Goal: Task Accomplishment & Management: Use online tool/utility

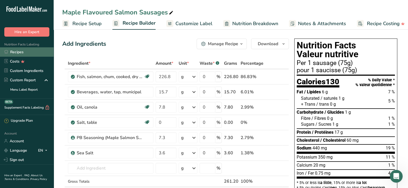
click at [18, 53] on link "Recipes" at bounding box center [27, 51] width 54 height 9
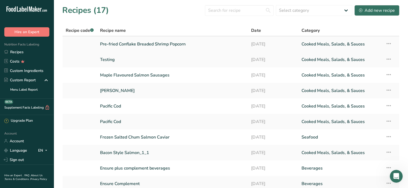
click at [136, 45] on link "Pre-fried Conflake Breaded Shrimp Popcorn" at bounding box center [172, 44] width 145 height 11
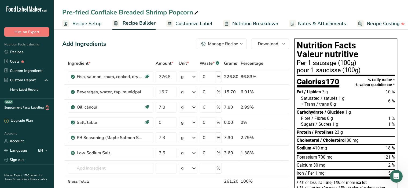
click at [199, 22] on span "Customize Label" at bounding box center [193, 23] width 37 height 7
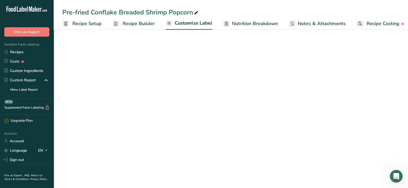
scroll to position [0, 5]
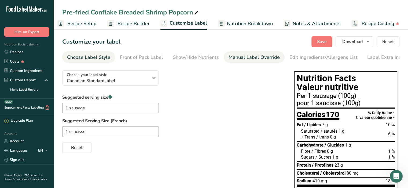
click at [240, 58] on div "Manual Label Override" at bounding box center [253, 57] width 51 height 7
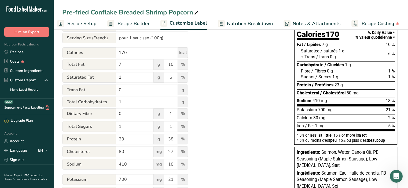
scroll to position [54, 0]
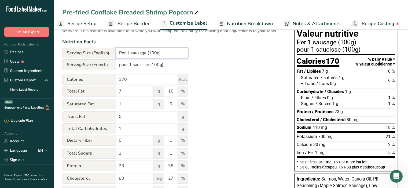
click at [127, 54] on input "Per 1 sausage (100g)" at bounding box center [152, 53] width 72 height 11
drag, startPoint x: 127, startPoint y: 54, endPoint x: 146, endPoint y: 53, distance: 18.3
click at [146, 53] on input "Per 1 sausage (100g)" at bounding box center [152, 53] width 72 height 11
type input "Per serving (100g)"
click at [140, 66] on input "pour 1 saucisse (100g)" at bounding box center [152, 65] width 72 height 11
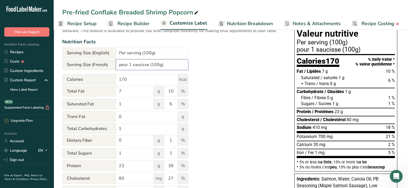
drag, startPoint x: 119, startPoint y: 66, endPoint x: 148, endPoint y: 66, distance: 28.7
click at [148, 66] on input "pour 1 saucisse (100g)" at bounding box center [152, 65] width 72 height 11
type input "Par portion (100g)"
drag, startPoint x: 130, startPoint y: 81, endPoint x: 108, endPoint y: 80, distance: 21.7
click at [108, 80] on div "Calories 170 kcal" at bounding box center [125, 79] width 126 height 11
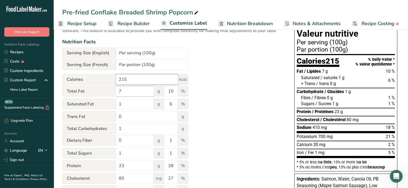
type input "215"
click at [128, 94] on input "7" at bounding box center [135, 91] width 38 height 11
type input "6"
click at [173, 93] on input "10" at bounding box center [170, 91] width 13 height 11
drag, startPoint x: 175, startPoint y: 93, endPoint x: 167, endPoint y: 92, distance: 7.3
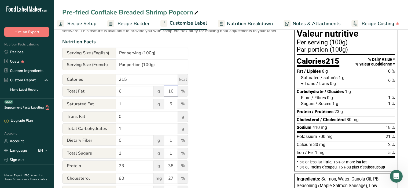
click at [167, 92] on input "10" at bounding box center [170, 91] width 13 height 11
click at [123, 107] on input "1" at bounding box center [135, 104] width 38 height 11
drag, startPoint x: 175, startPoint y: 103, endPoint x: 168, endPoint y: 103, distance: 6.4
click at [168, 103] on input "6" at bounding box center [170, 104] width 13 height 11
type input "5"
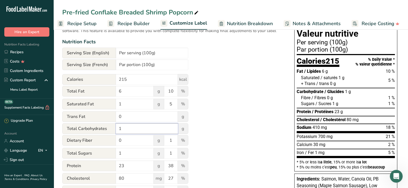
click at [140, 132] on input "1" at bounding box center [147, 129] width 62 height 11
drag, startPoint x: 140, startPoint y: 132, endPoint x: 116, endPoint y: 130, distance: 24.0
click at [116, 130] on input "1" at bounding box center [147, 129] width 62 height 11
type input "25"
drag, startPoint x: 122, startPoint y: 156, endPoint x: 110, endPoint y: 156, distance: 11.8
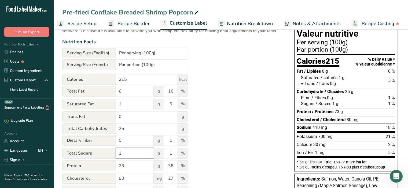
click at [110, 156] on div "Total Sugars 1 g 1 %" at bounding box center [125, 153] width 126 height 11
type input "0"
drag, startPoint x: 171, startPoint y: 156, endPoint x: 168, endPoint y: 156, distance: 2.7
click at [168, 156] on input "1" at bounding box center [170, 153] width 13 height 11
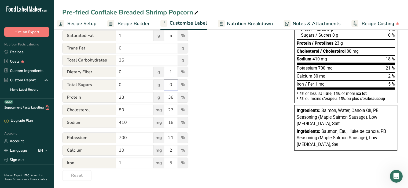
scroll to position [125, 0]
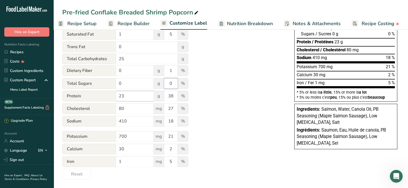
type input "0"
click at [140, 97] on input "23" at bounding box center [135, 96] width 38 height 11
drag, startPoint x: 140, startPoint y: 97, endPoint x: 115, endPoint y: 95, distance: 25.5
click at [115, 95] on div "Protein 23 g 38 %" at bounding box center [125, 96] width 126 height 11
type input "14"
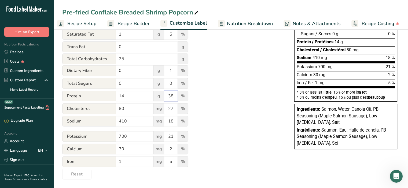
drag, startPoint x: 174, startPoint y: 95, endPoint x: 160, endPoint y: 92, distance: 14.9
click at [160, 92] on div "Protein 14 g 38 %" at bounding box center [125, 96] width 126 height 11
click at [137, 113] on input "80" at bounding box center [135, 108] width 38 height 11
drag, startPoint x: 137, startPoint y: 112, endPoint x: 109, endPoint y: 106, distance: 29.2
click at [109, 106] on div "[MEDICAL_DATA] 80 mg 27 %" at bounding box center [125, 108] width 126 height 11
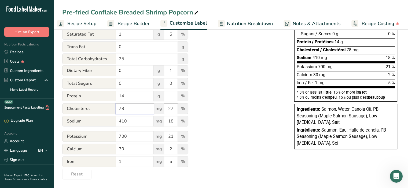
type input "78"
drag, startPoint x: 174, startPoint y: 108, endPoint x: 164, endPoint y: 108, distance: 9.9
click at [164, 108] on input "27" at bounding box center [170, 108] width 13 height 11
drag, startPoint x: 131, startPoint y: 121, endPoint x: 104, endPoint y: 119, distance: 27.1
click at [104, 119] on div "Sodium 410 mg 18 %" at bounding box center [125, 121] width 126 height 11
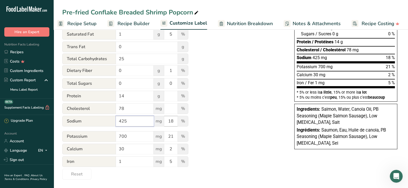
type input "425"
click at [174, 120] on input "18" at bounding box center [170, 121] width 13 height 11
drag, startPoint x: 129, startPoint y: 135, endPoint x: 96, endPoint y: 134, distance: 32.7
click at [96, 134] on div "Potassium 700 mg 21 %" at bounding box center [125, 136] width 126 height 11
type input "106"
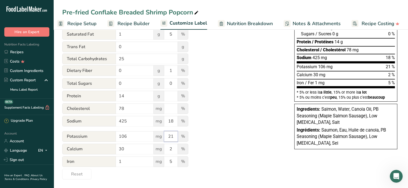
drag, startPoint x: 173, startPoint y: 137, endPoint x: 164, endPoint y: 136, distance: 8.9
click at [164, 136] on input "21" at bounding box center [170, 136] width 13 height 11
type input "3"
drag, startPoint x: 132, startPoint y: 148, endPoint x: 91, endPoint y: 146, distance: 40.8
click at [91, 146] on div "Calcium 30 mg 2 %" at bounding box center [125, 149] width 126 height 11
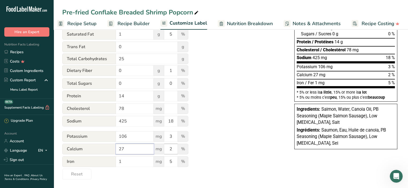
type input "27"
drag, startPoint x: 174, startPoint y: 149, endPoint x: 161, endPoint y: 147, distance: 13.0
click at [161, 147] on div "Calcium 27 mg 2 %" at bounding box center [125, 149] width 126 height 11
type input "3"
drag, startPoint x: 173, startPoint y: 164, endPoint x: 162, endPoint y: 161, distance: 11.5
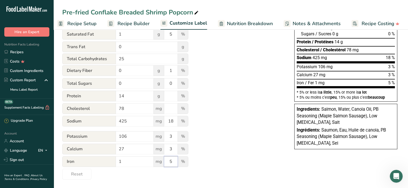
click at [162, 161] on div "Iron 1 mg 5 %" at bounding box center [125, 162] width 126 height 11
type input "7"
click at [203, 140] on div "Utilize this manual override feature to get full control over the nutrition lab…" at bounding box center [172, 61] width 221 height 237
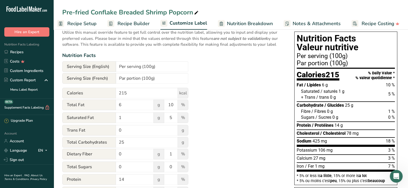
scroll to position [0, 0]
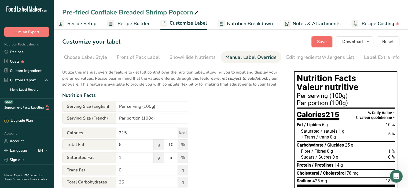
click at [324, 40] on span "Save" at bounding box center [322, 42] width 10 height 6
click at [367, 42] on icon "button" at bounding box center [368, 42] width 4 height 7
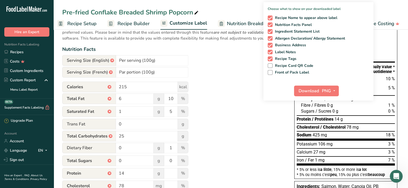
scroll to position [27, 0]
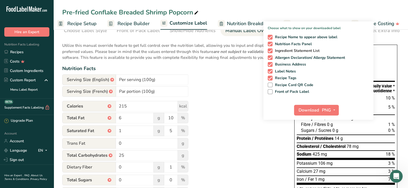
click at [269, 50] on span at bounding box center [270, 51] width 5 height 5
click at [269, 50] on input "Ingredient Statement List" at bounding box center [269, 50] width 3 height 3
click at [271, 50] on span at bounding box center [270, 51] width 5 height 5
click at [271, 50] on input "Ingredient Statement List" at bounding box center [269, 50] width 3 height 3
checkbox input "true"
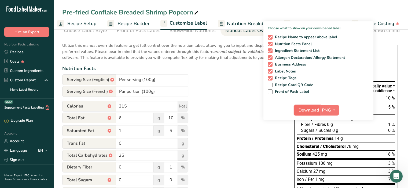
click at [318, 110] on span "Download" at bounding box center [308, 110] width 20 height 6
click at [299, 38] on span "Recipe Name to appear above label" at bounding box center [304, 37] width 65 height 5
click at [271, 38] on input "Recipe Name to appear above label" at bounding box center [269, 36] width 3 height 3
checkbox input "false"
click at [291, 50] on span "Ingredient Statement List" at bounding box center [295, 51] width 47 height 5
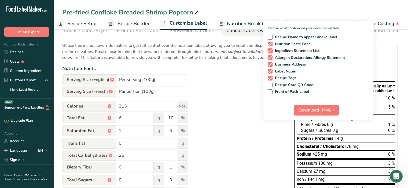
click at [271, 50] on input "Ingredient Statement List" at bounding box center [269, 50] width 3 height 3
checkbox input "false"
click at [282, 77] on span "Recipe Tags" at bounding box center [284, 78] width 24 height 5
click at [271, 77] on input "Recipe Tags" at bounding box center [269, 77] width 3 height 3
checkbox input "false"
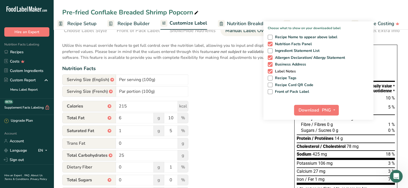
click at [281, 72] on span "Label Notes" at bounding box center [284, 71] width 24 height 5
click at [271, 72] on input "Label Notes" at bounding box center [269, 71] width 3 height 3
checkbox input "false"
click at [282, 66] on span "Business Address" at bounding box center [289, 64] width 34 height 5
click at [271, 66] on input "Business Address" at bounding box center [269, 64] width 3 height 3
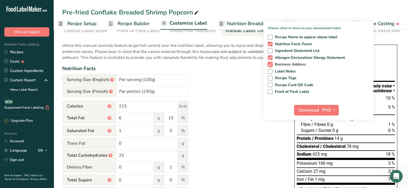
checkbox input "false"
click at [286, 60] on span "Allergen Declaration/ Allergy Statement" at bounding box center [308, 58] width 73 height 5
click at [271, 60] on input "Allergen Declaration/ Allergy Statement" at bounding box center [269, 57] width 3 height 3
checkbox input "false"
click at [310, 109] on span "Download" at bounding box center [308, 110] width 20 height 6
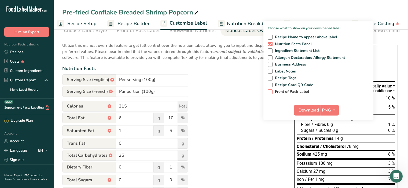
click at [271, 92] on span at bounding box center [270, 92] width 5 height 5
click at [271, 92] on input "Front of Pack Label" at bounding box center [269, 91] width 3 height 3
checkbox input "true"
click at [308, 110] on span "Download" at bounding box center [308, 110] width 20 height 6
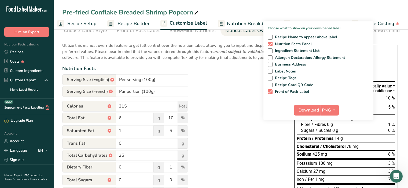
click at [256, 93] on div "Utilize this manual override feature to get full control over the nutrition lab…" at bounding box center [172, 157] width 221 height 237
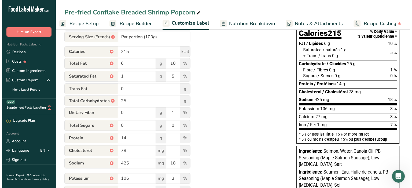
scroll to position [0, 0]
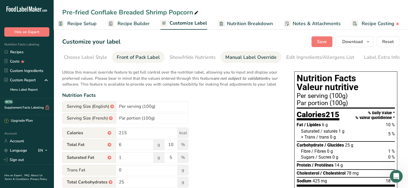
click at [129, 56] on div "Front of Pack Label" at bounding box center [138, 57] width 43 height 7
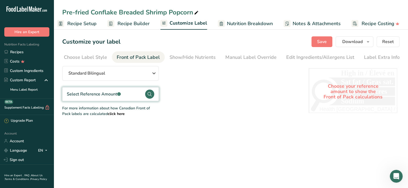
click at [109, 95] on div "Select Reference Amount .a-a{fill:#347362;}.b-a{fill:#fff;}" at bounding box center [94, 94] width 54 height 6
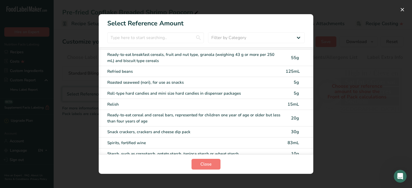
scroll to position [2027, 0]
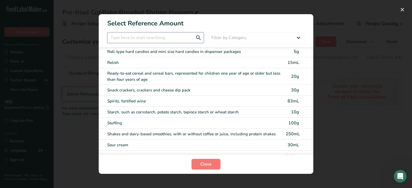
click at [181, 39] on input "FOP Category Selection Modal" at bounding box center [155, 37] width 97 height 11
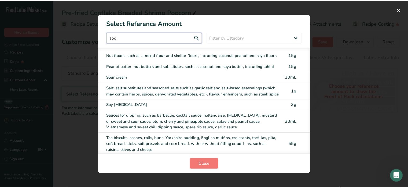
scroll to position [0, 0]
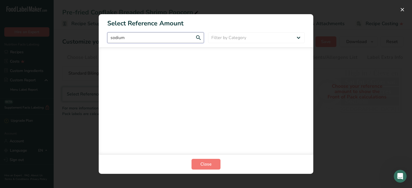
type input "sodium"
click at [191, 45] on section "Select Reference Amount sodium Filter by Category All Bakery products and subst…" at bounding box center [206, 94] width 215 height 160
click at [228, 39] on select "Filter by Category All Bakery products and substitutes Beverages Cereals, other…" at bounding box center [256, 37] width 97 height 11
click at [173, 75] on div "FOP Category Selection Modal" at bounding box center [206, 100] width 215 height 107
click at [208, 164] on span "Close" at bounding box center [205, 164] width 11 height 6
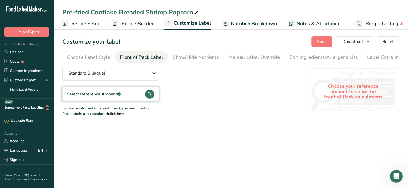
click at [361, 90] on div "Choose your reference amount to show the Front of Pack calculations" at bounding box center [353, 91] width 88 height 47
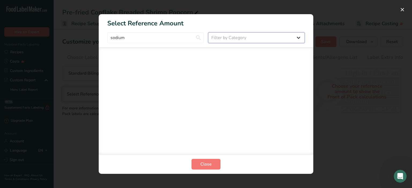
click at [236, 36] on select "Filter by Category All Bakery products and substitutes Beverages Cereals, other…" at bounding box center [256, 37] width 97 height 11
select select "FOP Category Selection Modal"
click at [208, 32] on select "Filter by Category All Bakery products and substitutes Beverages Cereals, other…" at bounding box center [256, 37] width 97 height 11
click at [209, 163] on span "Close" at bounding box center [205, 164] width 11 height 6
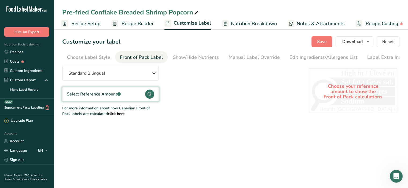
click at [108, 115] on b "click here" at bounding box center [116, 114] width 17 height 5
click at [261, 57] on div "Manual Label Override" at bounding box center [253, 57] width 51 height 7
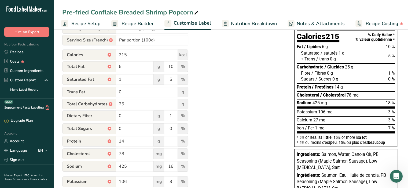
scroll to position [80, 0]
